Goal: Task Accomplishment & Management: Complete application form

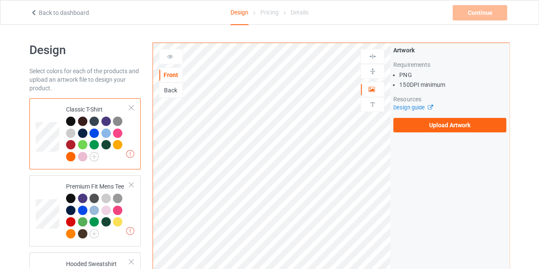
scroll to position [31, 0]
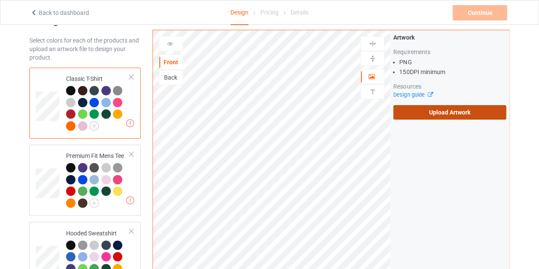
click at [441, 108] on label "Upload Artwork" at bounding box center [449, 112] width 113 height 14
click at [0, 0] on input "Upload Artwork" at bounding box center [0, 0] width 0 height 0
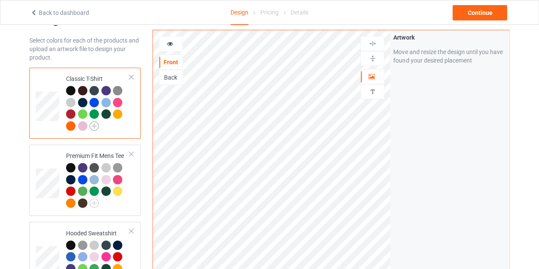
click at [95, 129] on img at bounding box center [93, 125] width 9 height 9
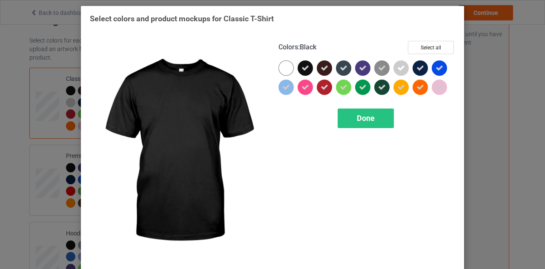
click at [301, 66] on icon at bounding box center [305, 68] width 8 height 8
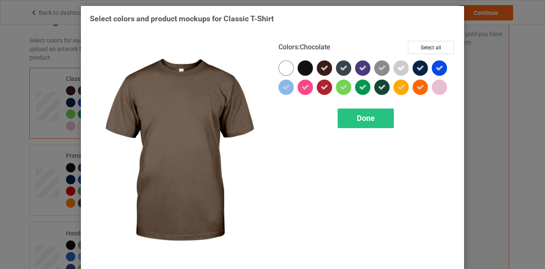
click at [323, 68] on icon at bounding box center [325, 68] width 8 height 8
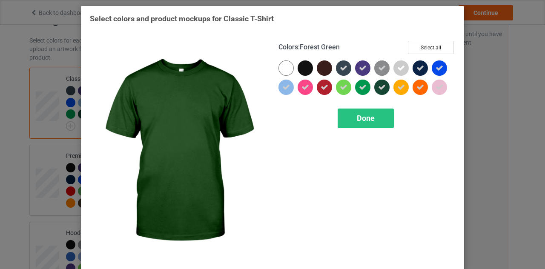
click at [379, 90] on icon at bounding box center [382, 87] width 8 height 8
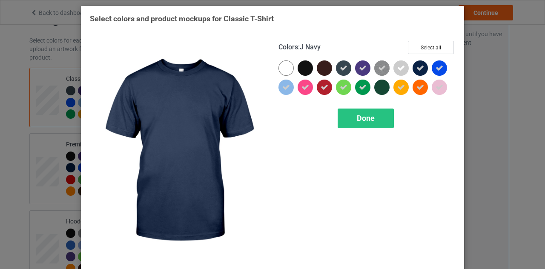
click at [420, 68] on icon at bounding box center [420, 68] width 8 height 8
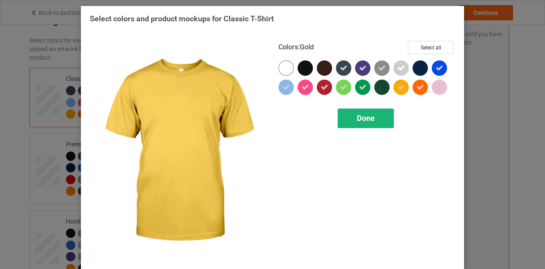
click at [376, 114] on div "Done" at bounding box center [366, 119] width 56 height 20
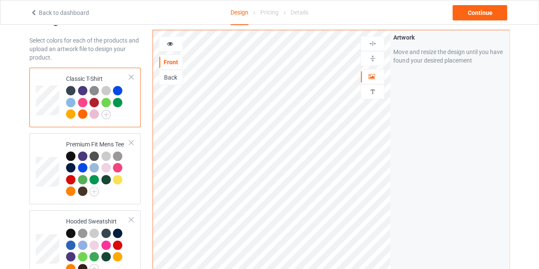
click at [80, 91] on div at bounding box center [82, 90] width 9 height 9
click at [171, 42] on icon at bounding box center [169, 43] width 7 height 6
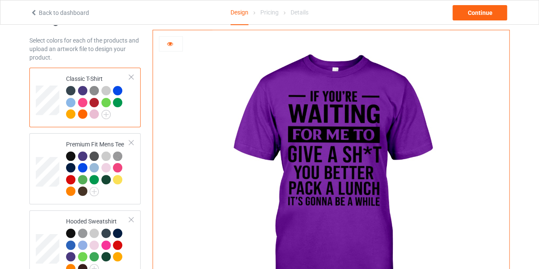
click at [175, 46] on div at bounding box center [170, 44] width 23 height 9
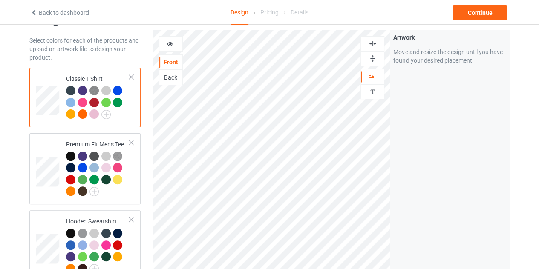
click at [167, 44] on icon at bounding box center [169, 43] width 7 height 6
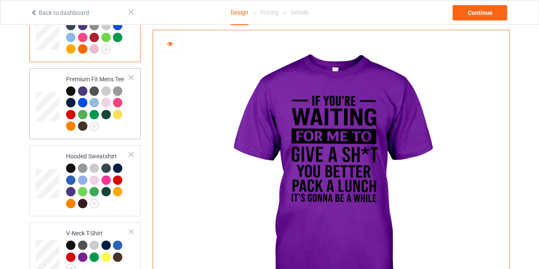
scroll to position [98, 0]
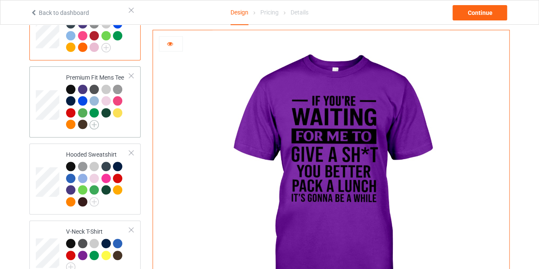
click at [93, 124] on img at bounding box center [93, 124] width 9 height 9
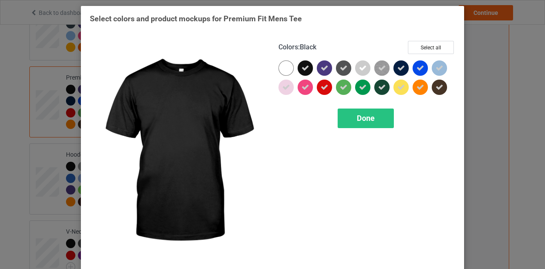
click at [307, 69] on div at bounding box center [305, 67] width 15 height 15
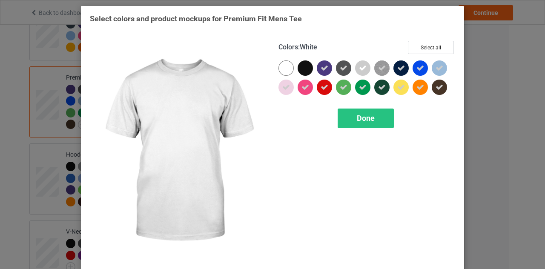
click at [282, 64] on div at bounding box center [285, 67] width 15 height 15
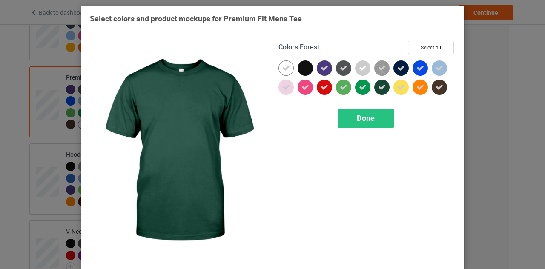
drag, startPoint x: 378, startPoint y: 85, endPoint x: 395, endPoint y: 67, distance: 24.7
click at [395, 67] on div at bounding box center [366, 79] width 177 height 38
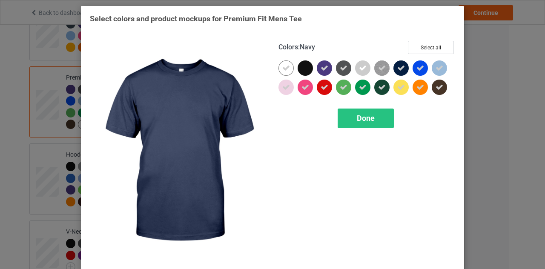
click at [397, 67] on icon at bounding box center [401, 68] width 8 height 8
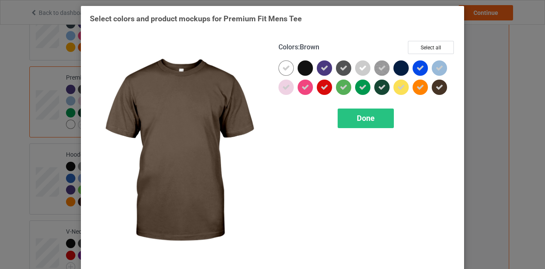
click at [437, 87] on icon at bounding box center [440, 87] width 8 height 8
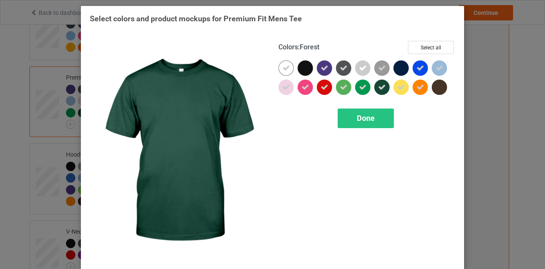
click at [382, 86] on icon at bounding box center [382, 87] width 8 height 8
click at [366, 114] on span "Done" at bounding box center [366, 118] width 18 height 9
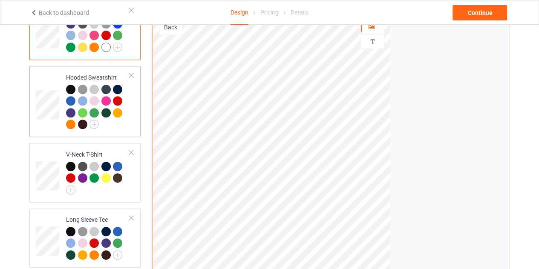
scroll to position [171, 0]
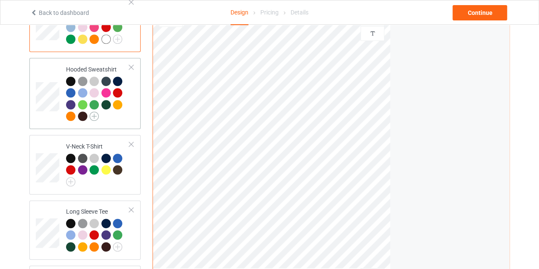
click at [94, 115] on img at bounding box center [93, 116] width 9 height 9
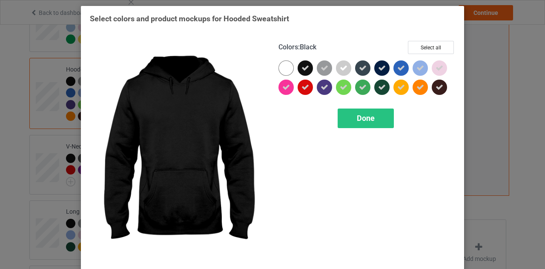
click at [301, 69] on icon at bounding box center [305, 68] width 8 height 8
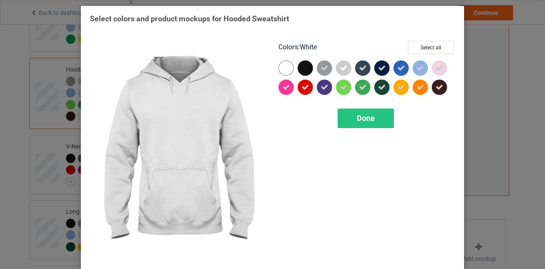
click at [282, 69] on div at bounding box center [285, 67] width 15 height 15
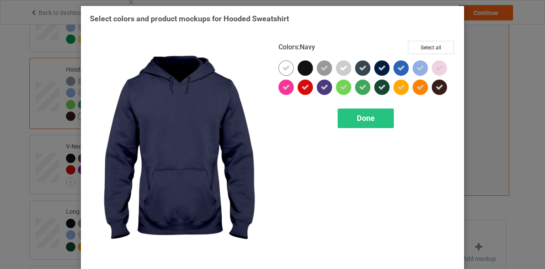
click at [378, 67] on icon at bounding box center [382, 68] width 8 height 8
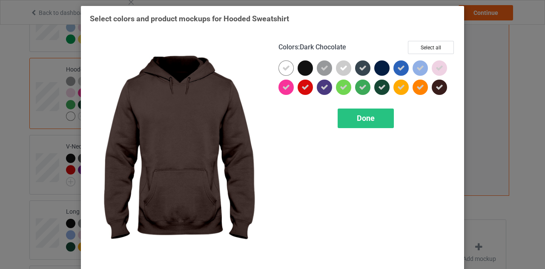
click at [439, 86] on icon at bounding box center [440, 87] width 8 height 8
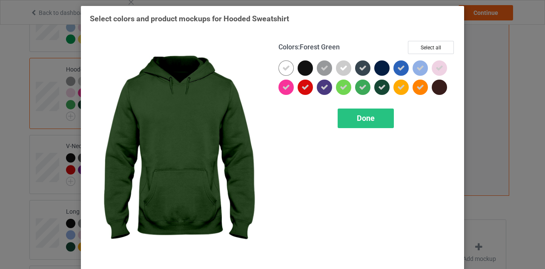
click at [382, 87] on icon at bounding box center [382, 87] width 8 height 8
click at [366, 117] on span "Done" at bounding box center [366, 118] width 18 height 9
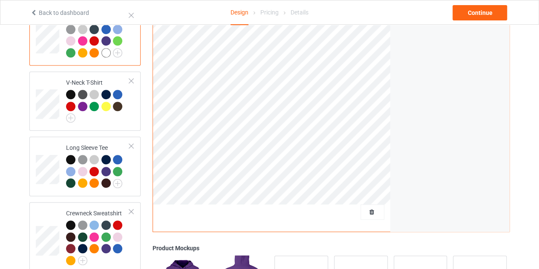
scroll to position [231, 0]
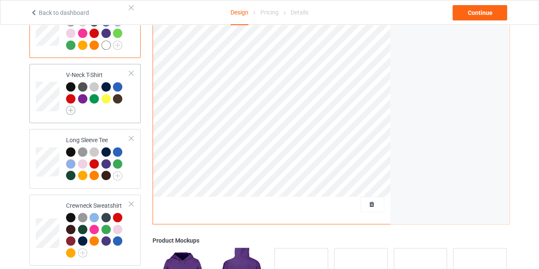
click at [73, 111] on img at bounding box center [70, 110] width 9 height 9
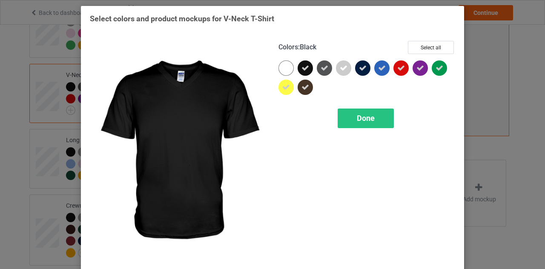
drag, startPoint x: 285, startPoint y: 65, endPoint x: 307, endPoint y: 69, distance: 22.0
click at [307, 69] on div at bounding box center [366, 79] width 177 height 38
click at [307, 69] on div at bounding box center [305, 67] width 15 height 15
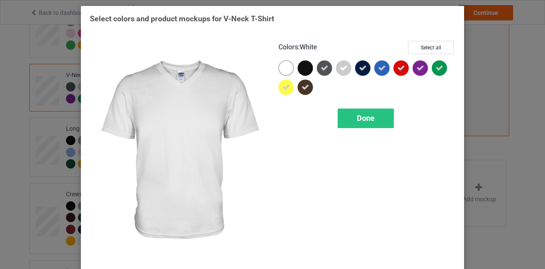
click at [288, 68] on div at bounding box center [285, 67] width 15 height 15
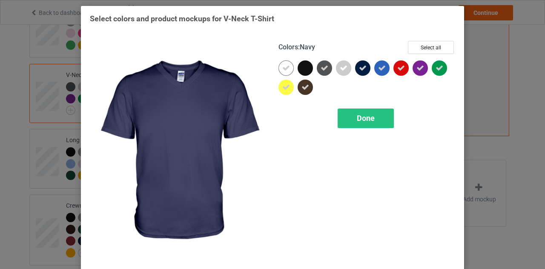
click at [359, 68] on icon at bounding box center [363, 68] width 8 height 8
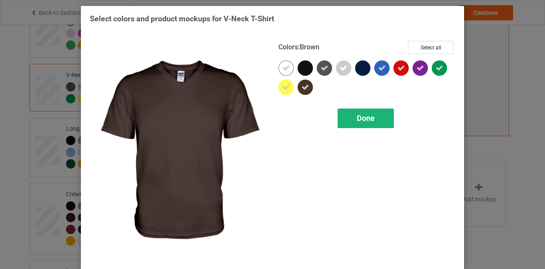
drag, startPoint x: 301, startPoint y: 88, endPoint x: 352, endPoint y: 113, distance: 56.6
click at [352, 113] on div "Colors : Brown Select all Done" at bounding box center [366, 151] width 189 height 233
click at [352, 113] on div "Done" at bounding box center [366, 119] width 56 height 20
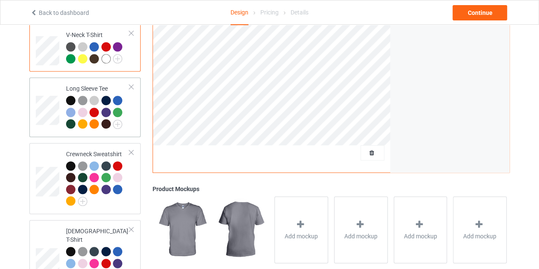
scroll to position [271, 0]
click at [114, 126] on img at bounding box center [117, 123] width 9 height 9
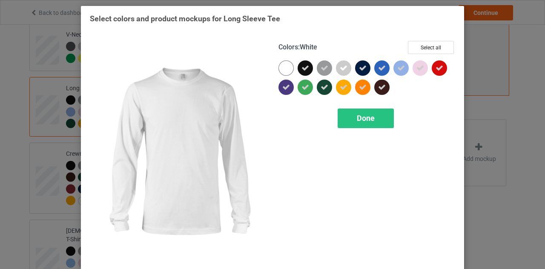
click at [284, 66] on div at bounding box center [285, 67] width 15 height 15
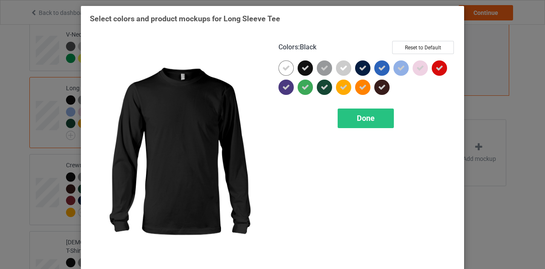
click at [309, 64] on div at bounding box center [307, 69] width 19 height 19
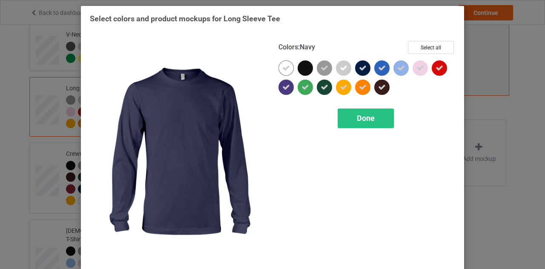
click at [359, 65] on icon at bounding box center [363, 68] width 8 height 8
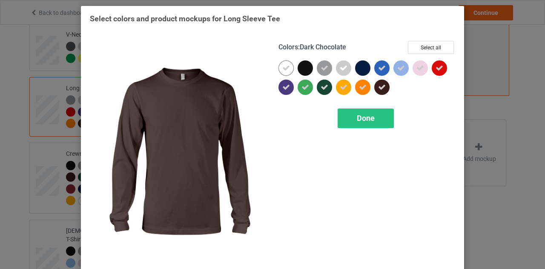
click at [380, 84] on icon at bounding box center [382, 87] width 8 height 8
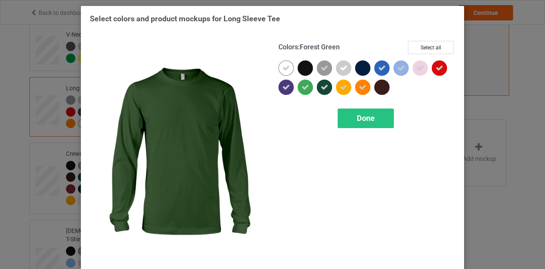
click at [322, 88] on icon at bounding box center [325, 87] width 8 height 8
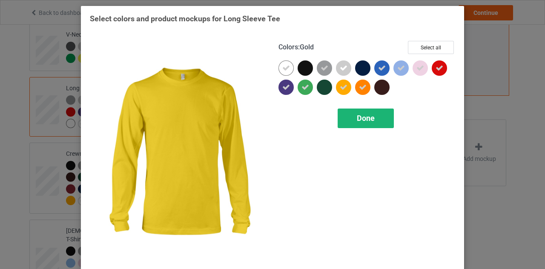
click at [363, 119] on span "Done" at bounding box center [366, 118] width 18 height 9
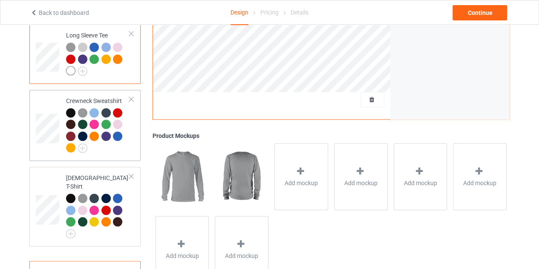
scroll to position [328, 0]
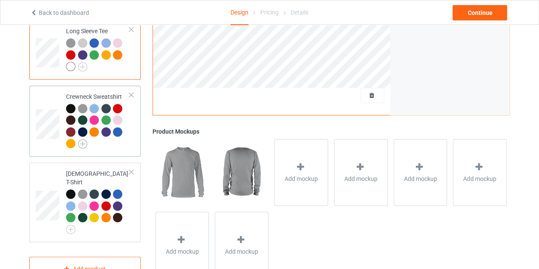
click at [83, 139] on img at bounding box center [82, 143] width 9 height 9
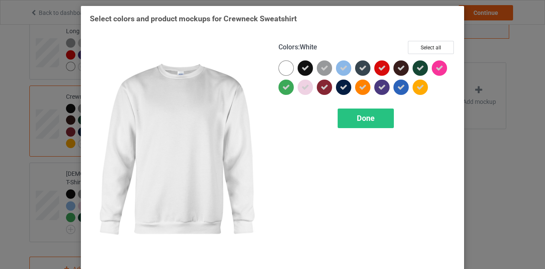
click at [286, 65] on div at bounding box center [285, 67] width 15 height 15
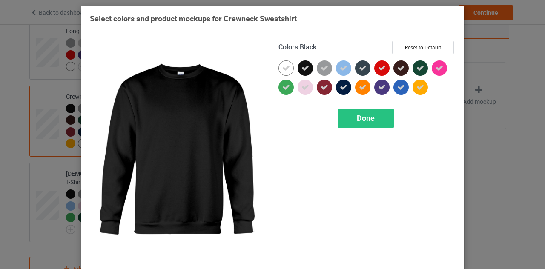
click at [301, 67] on icon at bounding box center [305, 68] width 8 height 8
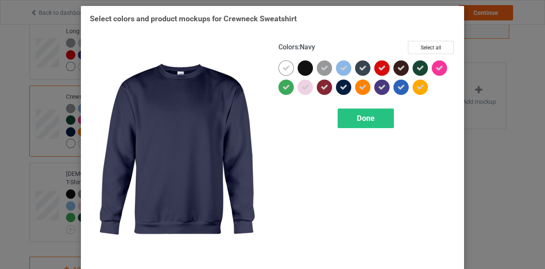
click at [340, 91] on icon at bounding box center [344, 87] width 8 height 8
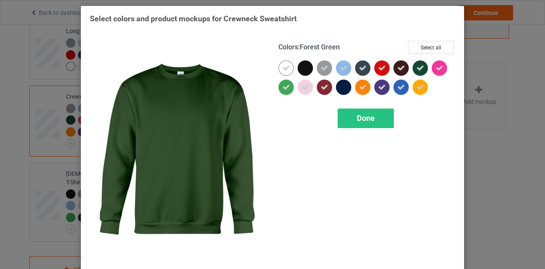
click at [421, 63] on div at bounding box center [420, 67] width 15 height 15
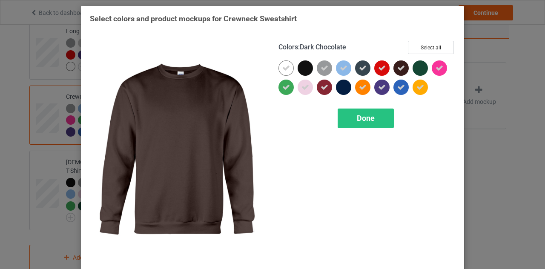
click at [400, 65] on icon at bounding box center [401, 68] width 8 height 8
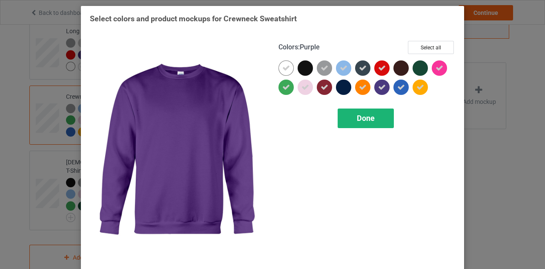
click at [357, 122] on span "Done" at bounding box center [366, 118] width 18 height 9
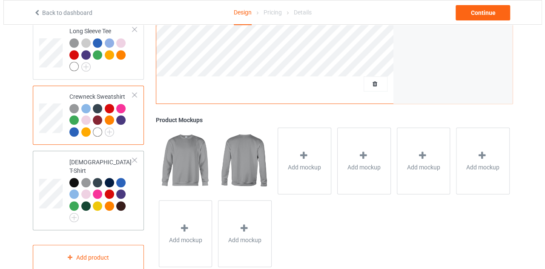
scroll to position [337, 0]
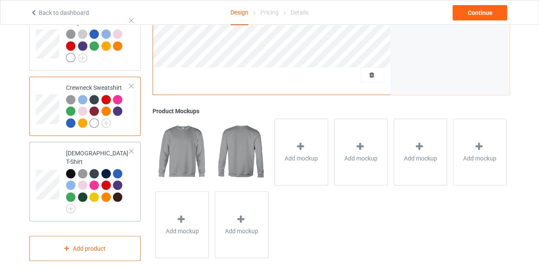
click at [71, 206] on link at bounding box center [70, 209] width 9 height 7
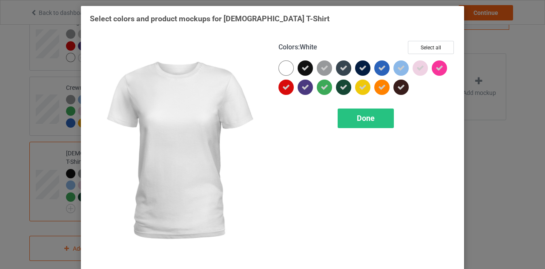
click at [286, 63] on div at bounding box center [285, 67] width 15 height 15
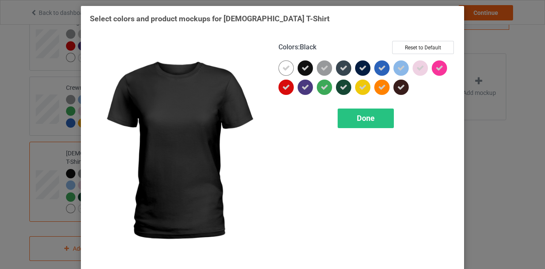
click at [304, 66] on icon at bounding box center [305, 68] width 8 height 8
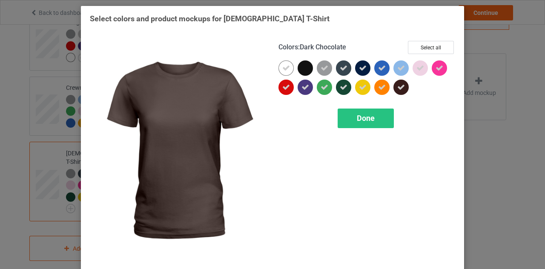
click at [397, 86] on icon at bounding box center [401, 87] width 8 height 8
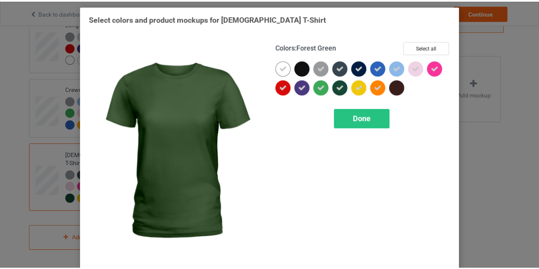
scroll to position [326, 0]
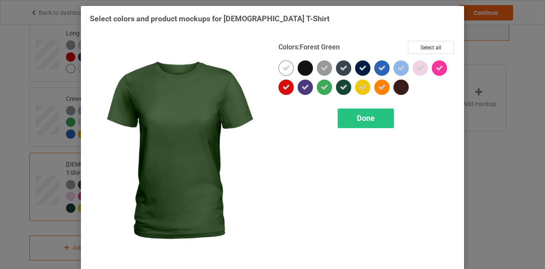
click at [342, 86] on icon at bounding box center [344, 87] width 8 height 8
click at [342, 86] on div at bounding box center [343, 87] width 15 height 15
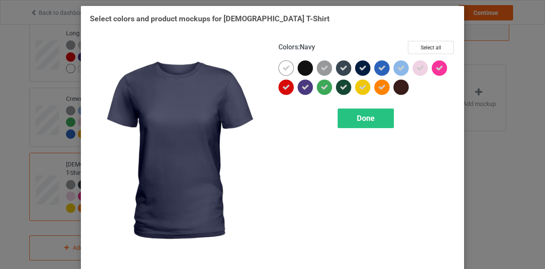
click at [363, 67] on icon at bounding box center [363, 68] width 8 height 8
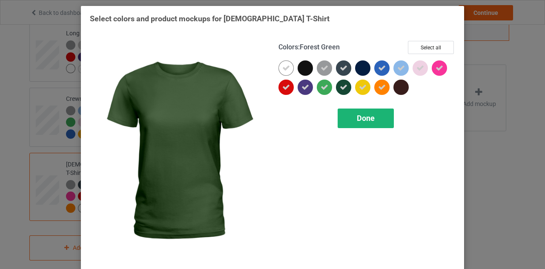
click at [347, 113] on div "Done" at bounding box center [366, 119] width 56 height 20
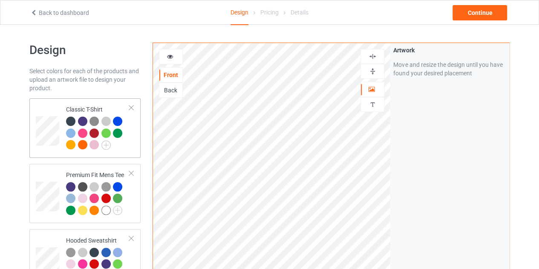
click at [52, 111] on td at bounding box center [49, 128] width 26 height 53
click at [491, 13] on div "Continue" at bounding box center [479, 12] width 54 height 15
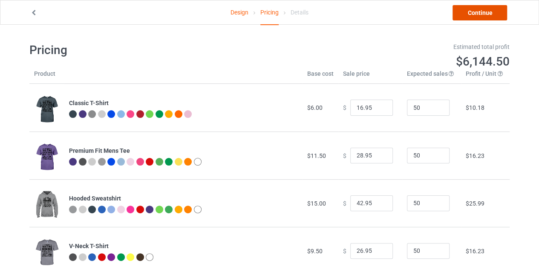
click at [470, 14] on link "Continue" at bounding box center [479, 12] width 54 height 15
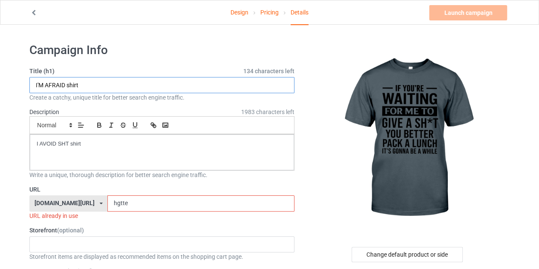
drag, startPoint x: 65, startPoint y: 85, endPoint x: 35, endPoint y: 87, distance: 30.3
click at [35, 87] on input "I'M AFRAID shirt" at bounding box center [161, 85] width 265 height 16
click at [91, 85] on input "pack a lunch shirt" at bounding box center [161, 85] width 265 height 16
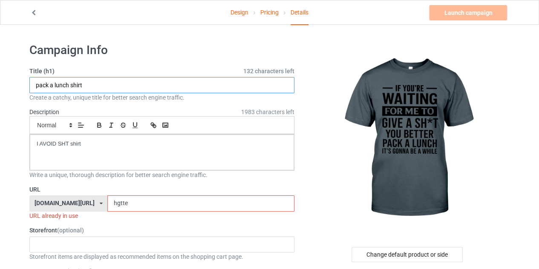
type input "pack a lunch shirt"
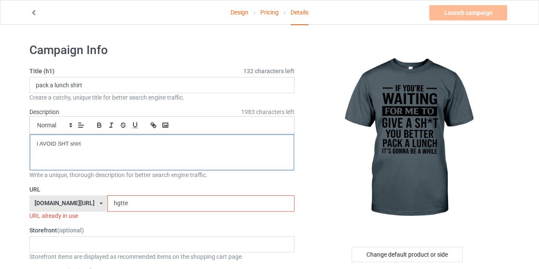
click at [81, 153] on div "I AVOID SHT shirt" at bounding box center [162, 153] width 264 height 36
click at [119, 199] on input "hgtte" at bounding box center [200, 203] width 186 height 16
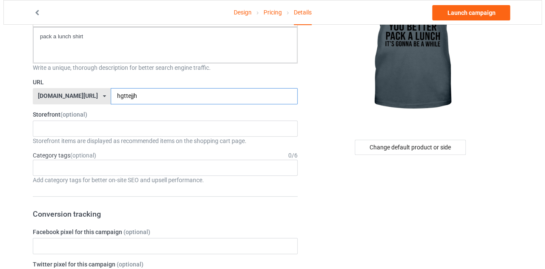
scroll to position [112, 0]
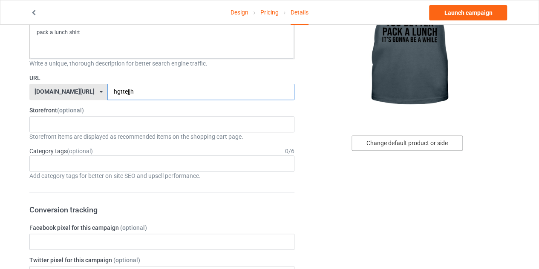
type input "hgttejjh"
click at [382, 138] on div "Change default product or side" at bounding box center [406, 142] width 111 height 15
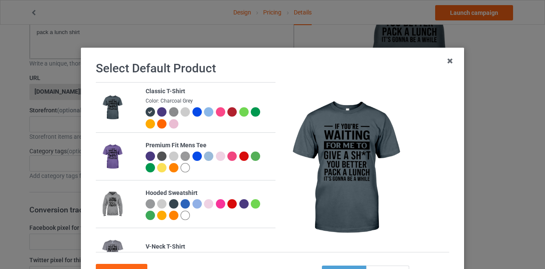
click at [157, 110] on div at bounding box center [161, 111] width 9 height 9
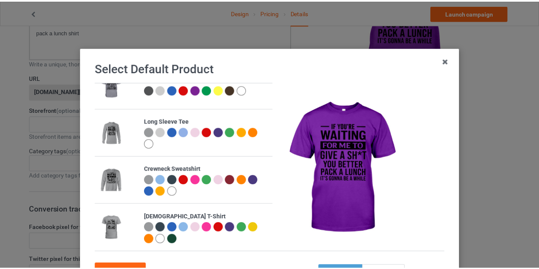
scroll to position [73, 0]
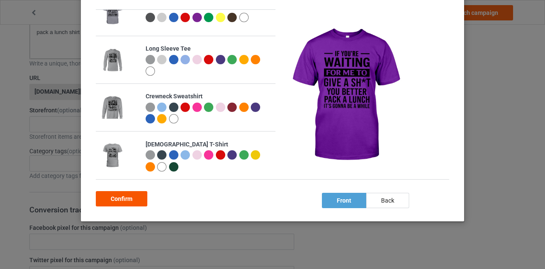
click at [128, 193] on div "Confirm" at bounding box center [122, 198] width 52 height 15
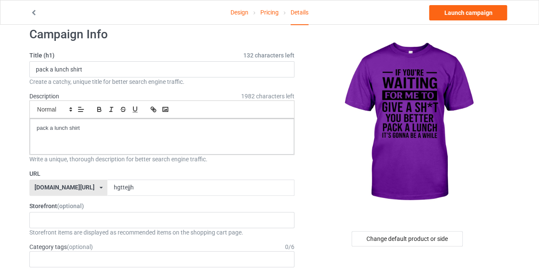
scroll to position [15, 0]
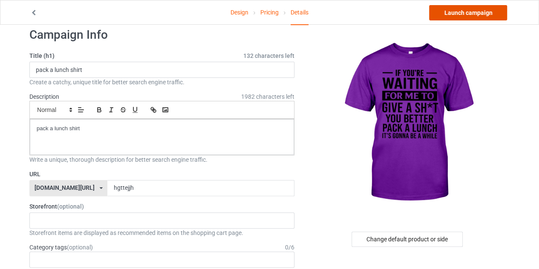
click at [460, 17] on link "Launch campaign" at bounding box center [468, 12] width 78 height 15
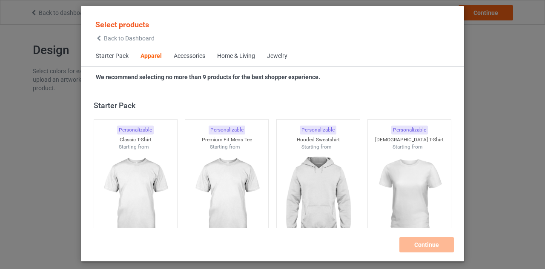
scroll to position [317, 0]
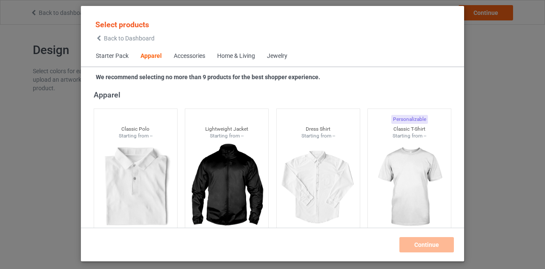
click at [106, 38] on span "Back to Dashboard" at bounding box center [129, 38] width 51 height 7
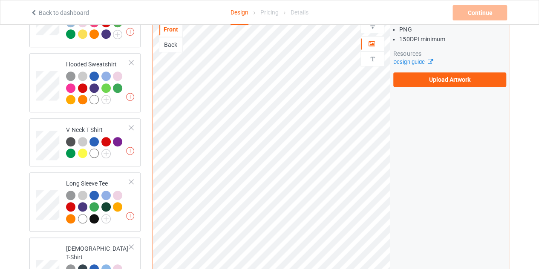
scroll to position [192, 0]
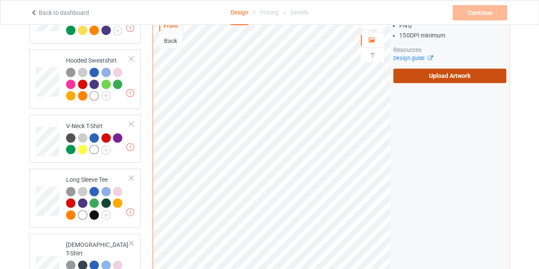
click at [452, 69] on label "Upload Artwork" at bounding box center [449, 76] width 113 height 14
click at [0, 0] on input "Upload Artwork" at bounding box center [0, 0] width 0 height 0
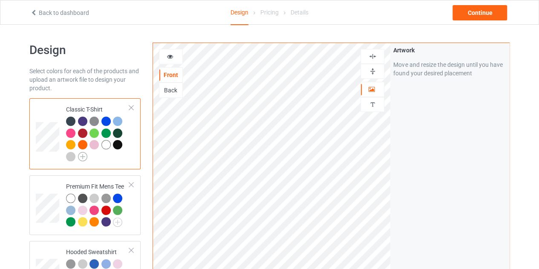
click at [80, 156] on img at bounding box center [82, 156] width 9 height 9
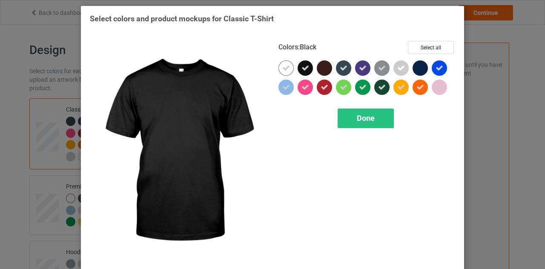
click at [306, 68] on icon at bounding box center [305, 68] width 8 height 8
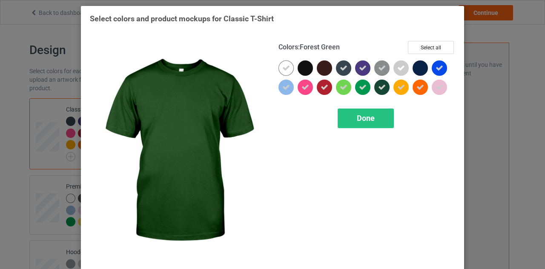
click at [379, 89] on icon at bounding box center [382, 87] width 8 height 8
click at [372, 115] on div "Done" at bounding box center [366, 119] width 56 height 20
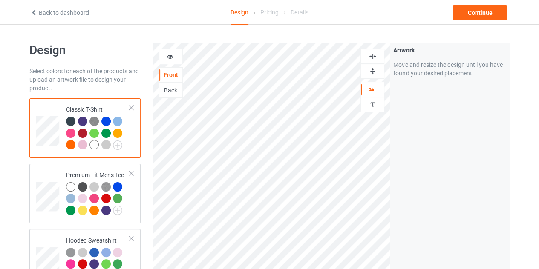
click at [92, 143] on div at bounding box center [93, 144] width 9 height 9
click at [473, 11] on div "Continue" at bounding box center [479, 12] width 54 height 15
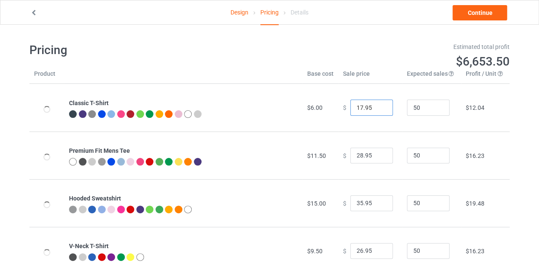
click at [377, 110] on input "17.95" at bounding box center [371, 108] width 43 height 16
type input "16.95"
click at [377, 110] on input "16.95" at bounding box center [371, 108] width 43 height 16
click at [470, 13] on link "Continue" at bounding box center [479, 12] width 54 height 15
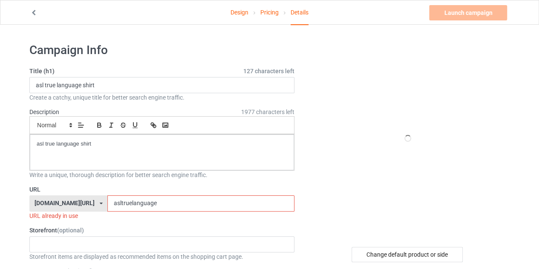
click at [170, 206] on input "asltruelanguage" at bounding box center [200, 203] width 186 height 16
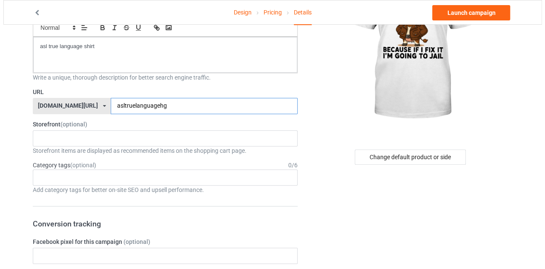
scroll to position [104, 0]
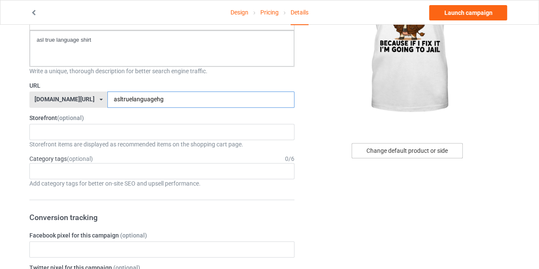
type input "asltruelanguagehg"
click at [404, 153] on div "Change default product or side" at bounding box center [406, 150] width 111 height 15
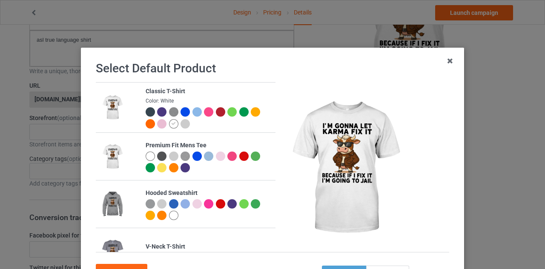
click at [181, 111] on div at bounding box center [185, 111] width 9 height 9
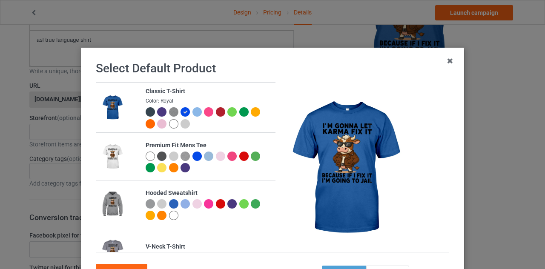
click at [157, 115] on div at bounding box center [161, 111] width 9 height 9
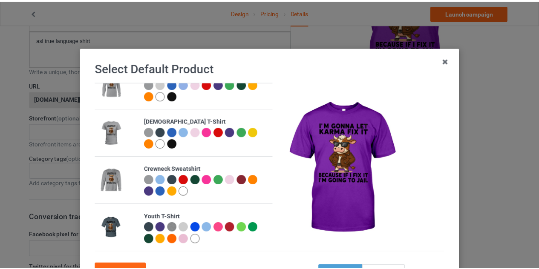
scroll to position [73, 0]
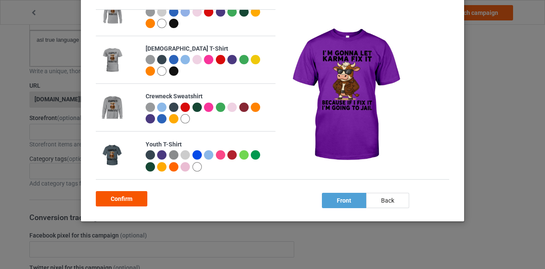
click at [130, 204] on div "Confirm" at bounding box center [122, 198] width 52 height 15
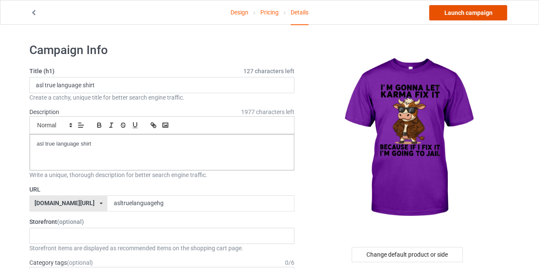
click at [462, 14] on link "Launch campaign" at bounding box center [468, 12] width 78 height 15
